Goal: Communication & Community: Answer question/provide support

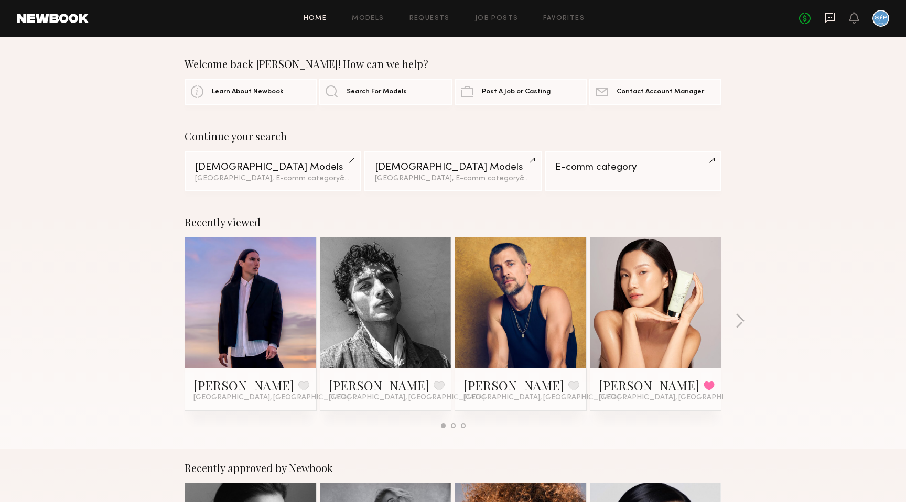
click at [829, 20] on icon at bounding box center [830, 18] width 10 height 10
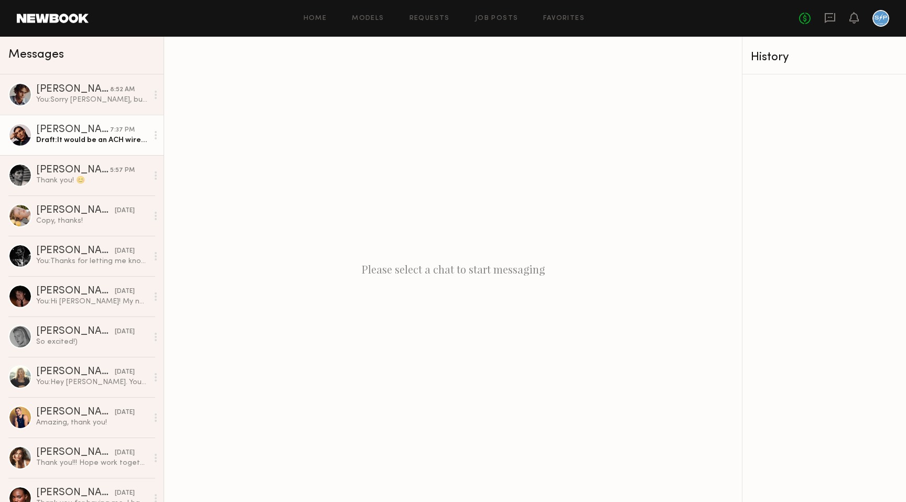
click at [99, 139] on div "Draft: It would be an ACH wire transfer, so it would take a couple days" at bounding box center [92, 140] width 112 height 10
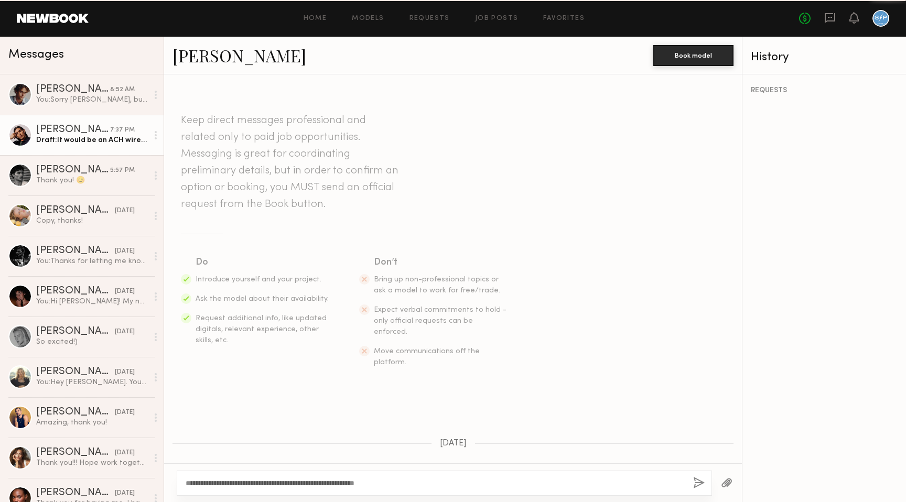
scroll to position [1590, 0]
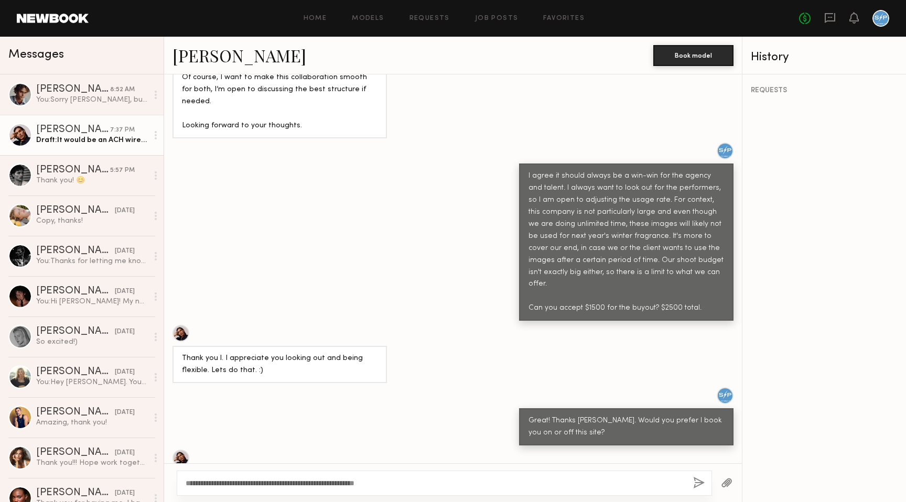
click at [245, 484] on textarea "**********" at bounding box center [435, 483] width 499 height 10
type textarea "*"
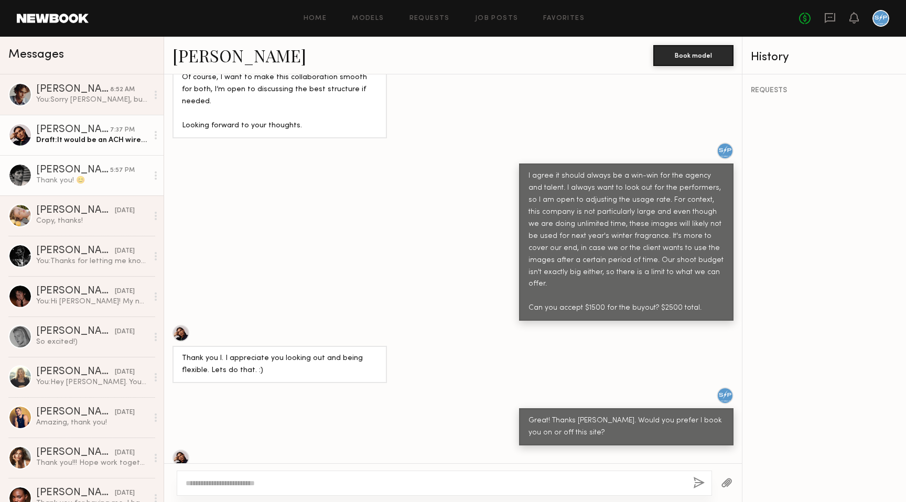
click at [82, 178] on div "Thank you! 😊" at bounding box center [92, 181] width 112 height 10
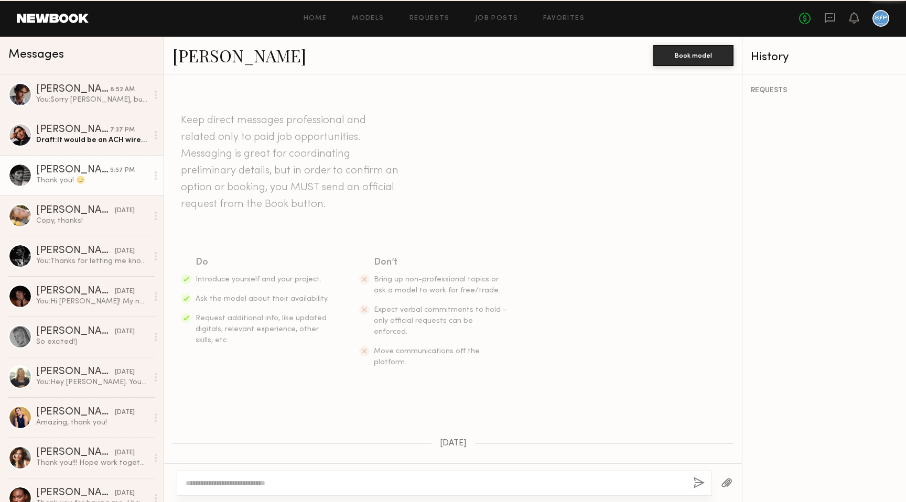
scroll to position [1805, 0]
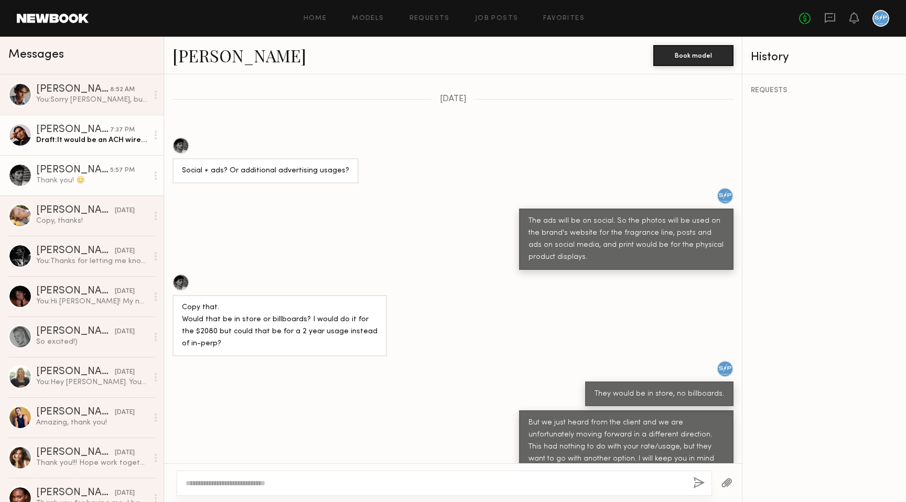
click at [101, 133] on div "[PERSON_NAME]" at bounding box center [73, 130] width 74 height 10
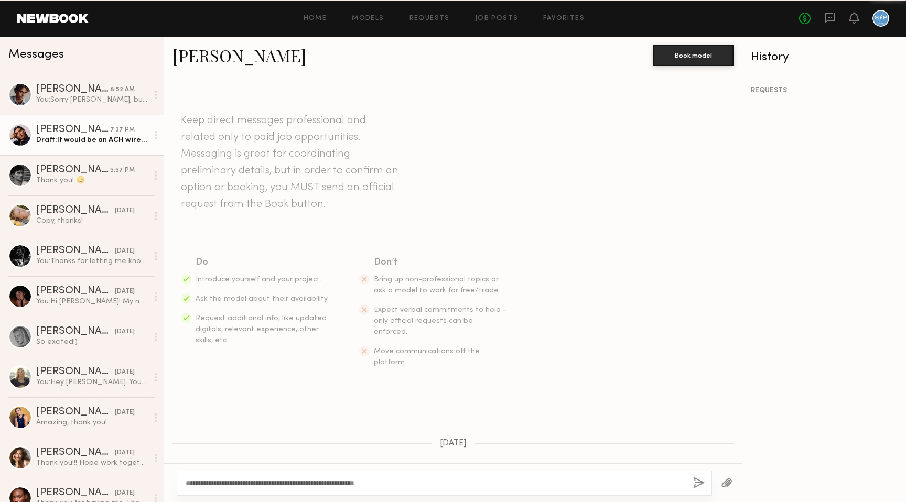
scroll to position [1590, 0]
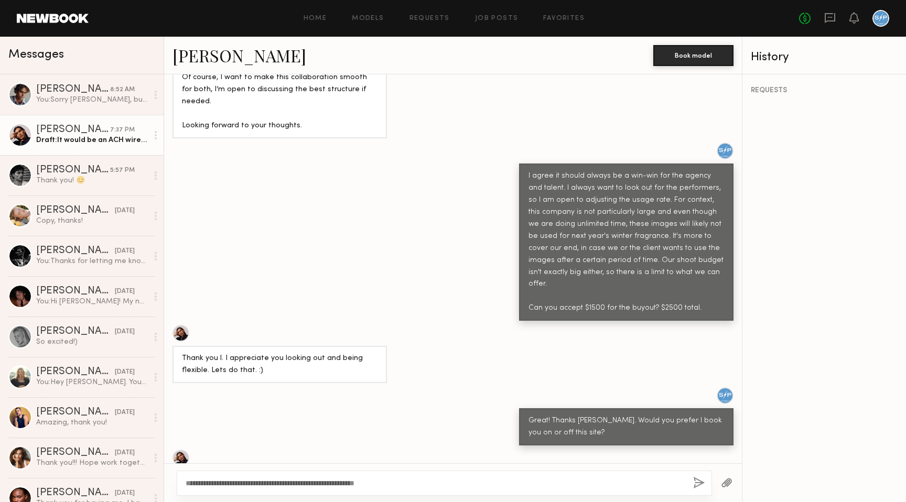
click at [102, 116] on link "[PERSON_NAME] 7:37 PM Draft: It would be an ACH wire transfer, so it would take…" at bounding box center [82, 135] width 164 height 40
click at [100, 105] on link "[PERSON_NAME] 8:52 AM You: Sorry [PERSON_NAME], but we started looking at other…" at bounding box center [82, 94] width 164 height 40
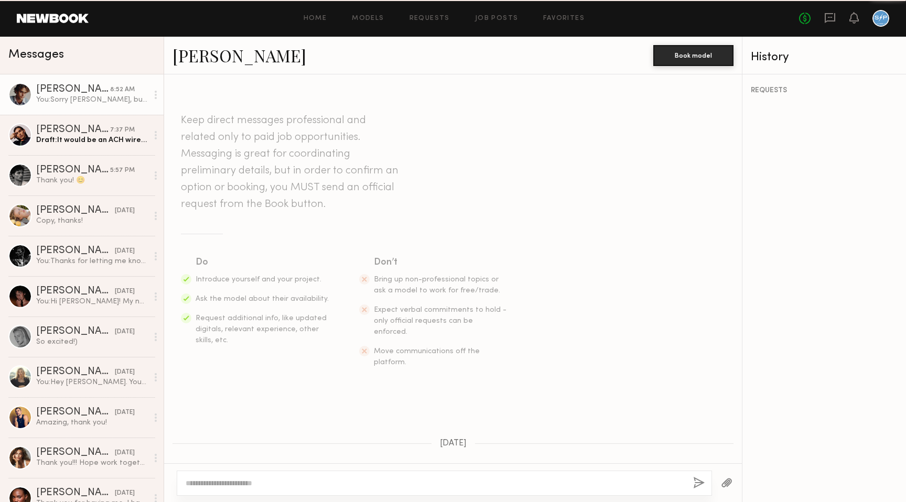
scroll to position [2724, 0]
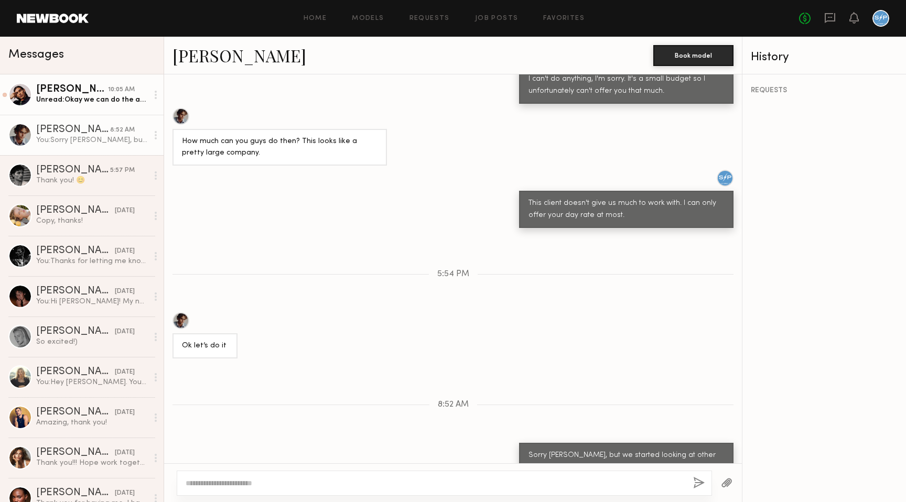
click at [112, 92] on div "10:05 AM" at bounding box center [121, 90] width 27 height 10
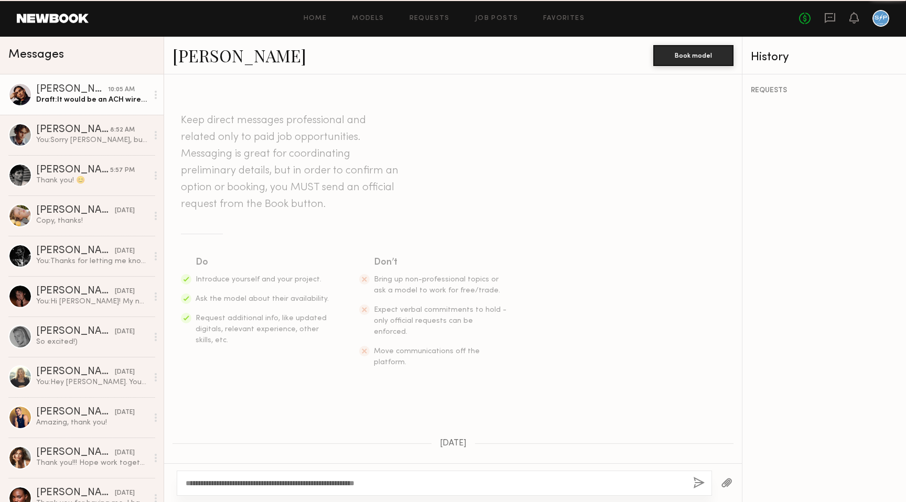
scroll to position [1744, 0]
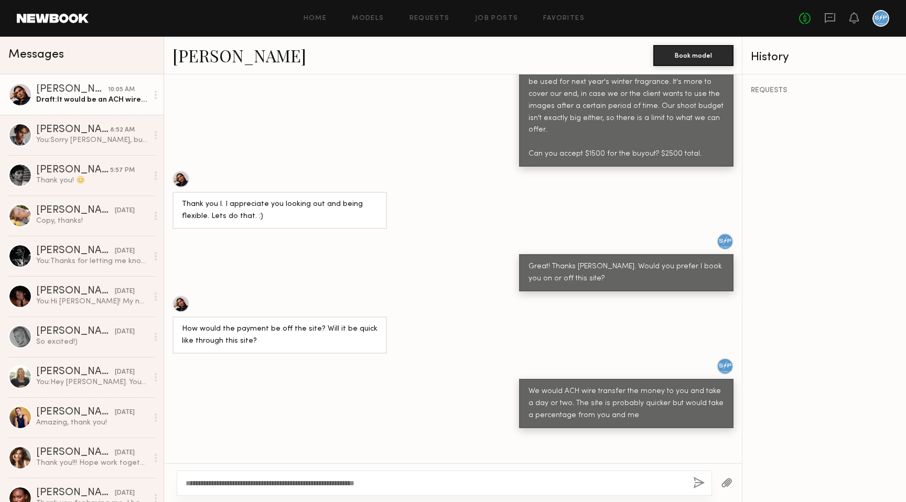
click at [278, 485] on textarea "**********" at bounding box center [435, 483] width 499 height 10
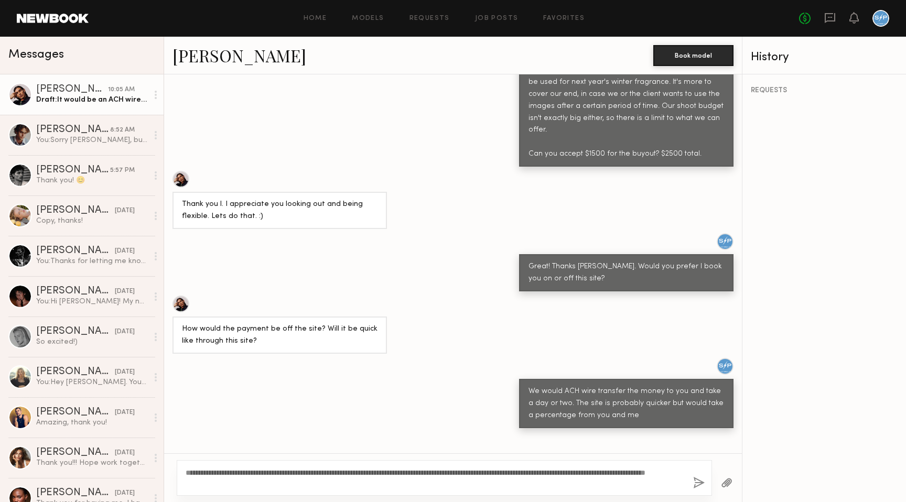
type textarea "**********"
click at [697, 484] on button "button" at bounding box center [699, 483] width 12 height 13
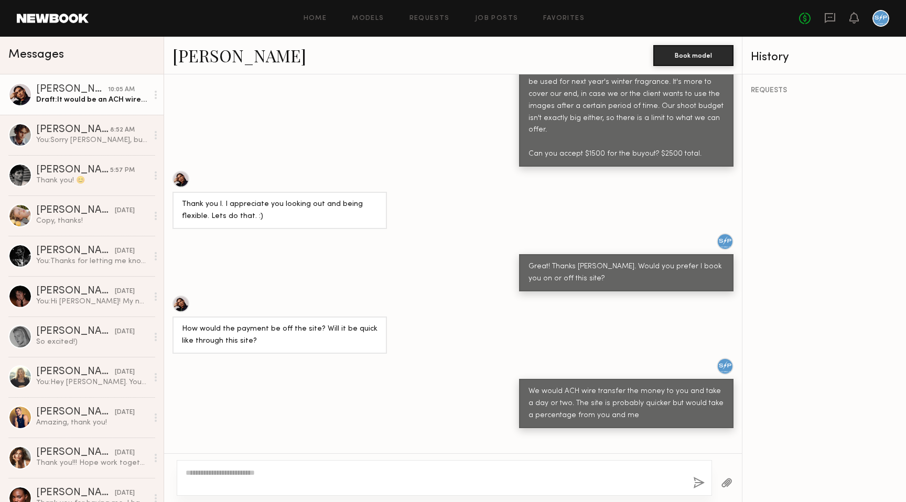
scroll to position [1911, 0]
